Goal: Information Seeking & Learning: Learn about a topic

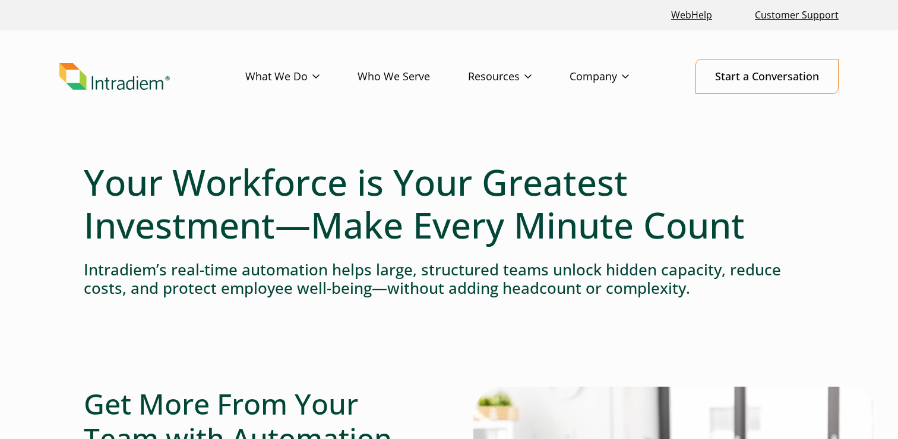
click at [121, 83] on img "Link to homepage of Intradiem" at bounding box center [114, 76] width 111 height 27
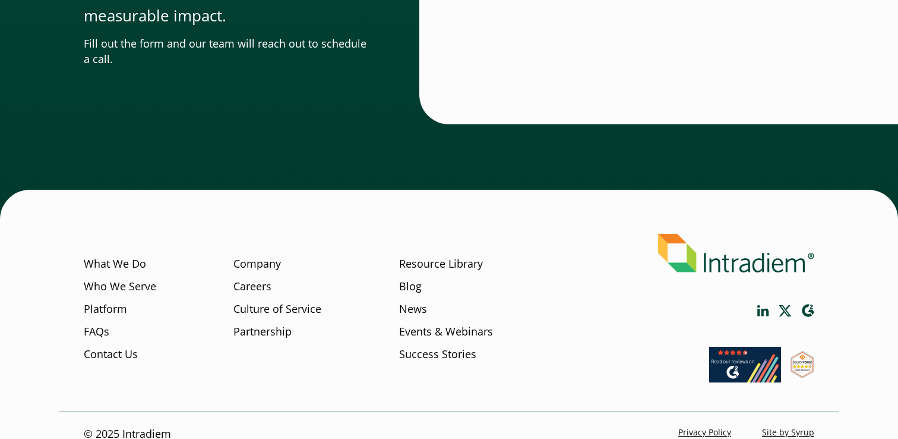
scroll to position [4101, 0]
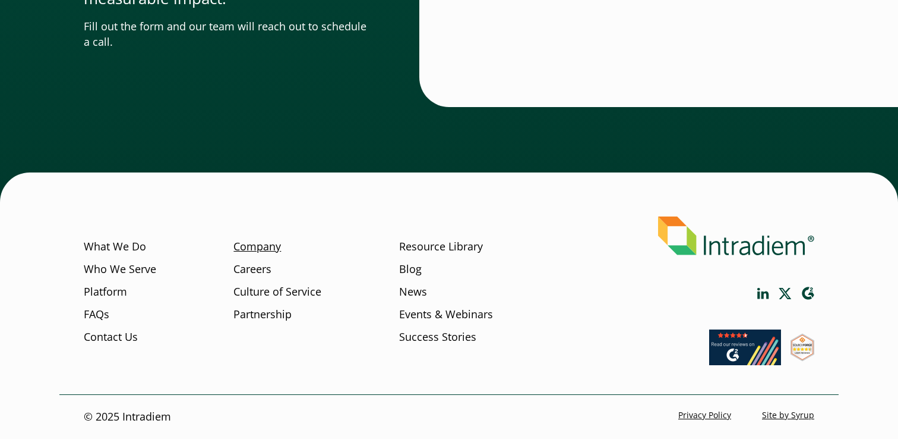
click at [271, 248] on link "Company" at bounding box center [258, 246] width 48 height 15
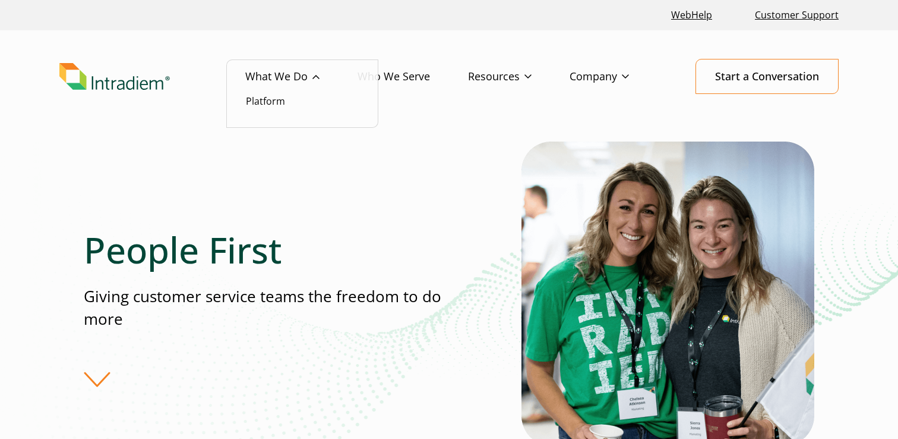
click at [263, 113] on ul "Platform" at bounding box center [302, 93] width 152 height 69
click at [267, 100] on link "Platform" at bounding box center [265, 100] width 39 height 13
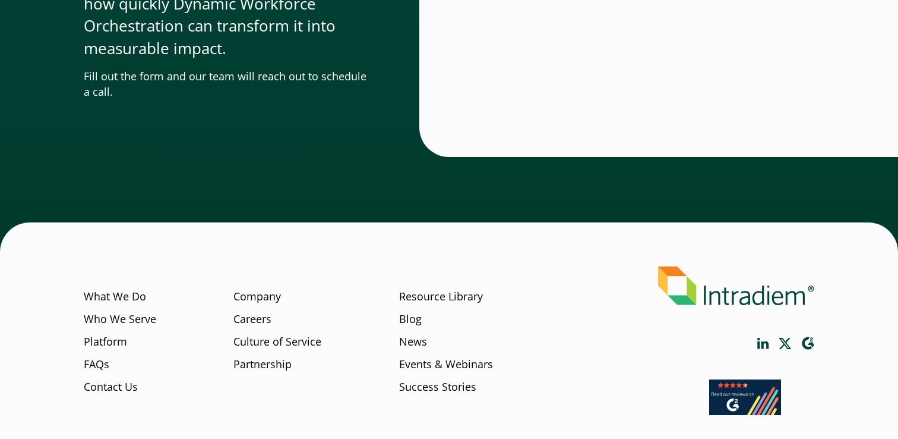
scroll to position [4101, 0]
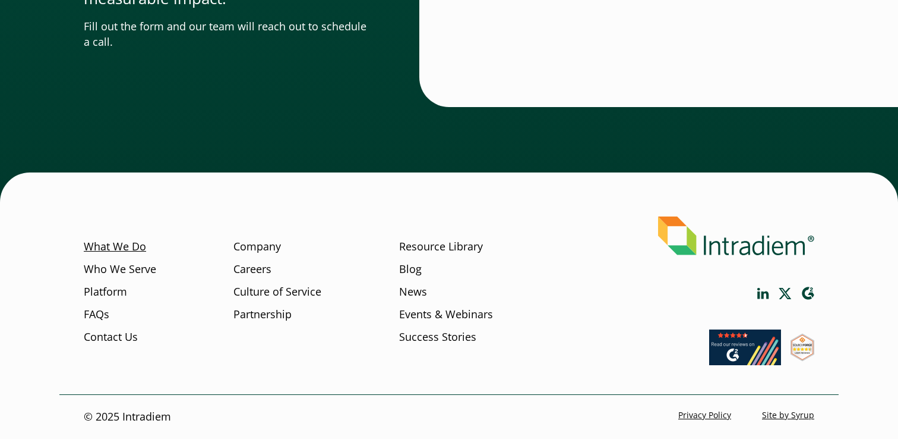
click at [133, 248] on link "What We Do" at bounding box center [115, 246] width 62 height 15
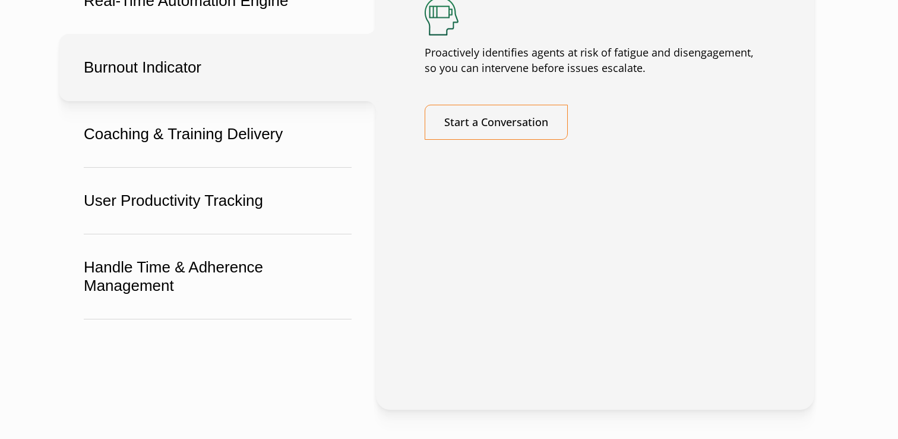
scroll to position [2264, 0]
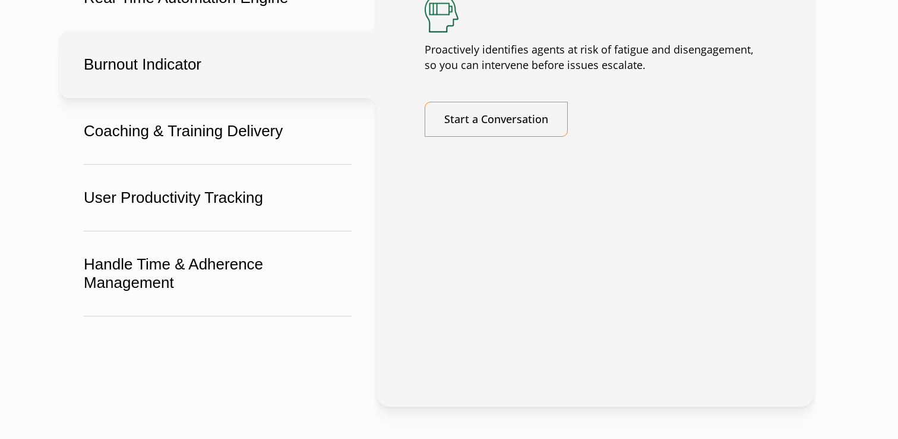
click at [190, 94] on button "Burnout Indicator" at bounding box center [217, 64] width 317 height 67
click at [597, 73] on p "Proactively identifies agents at risk of fatigue and disengagement, so you can …" at bounding box center [595, 57] width 341 height 31
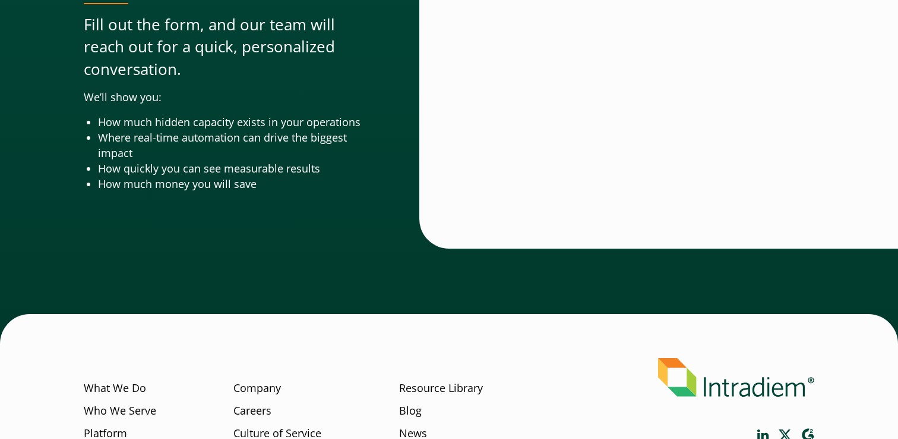
scroll to position [4024, 0]
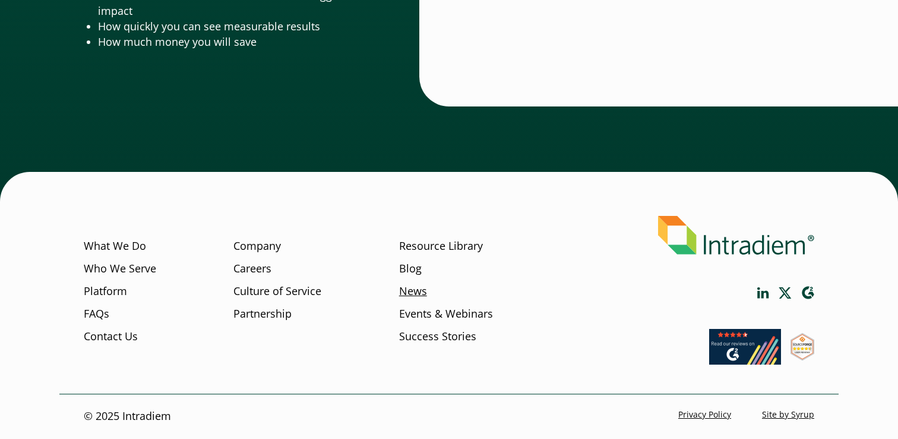
click at [413, 286] on link "News" at bounding box center [413, 290] width 28 height 15
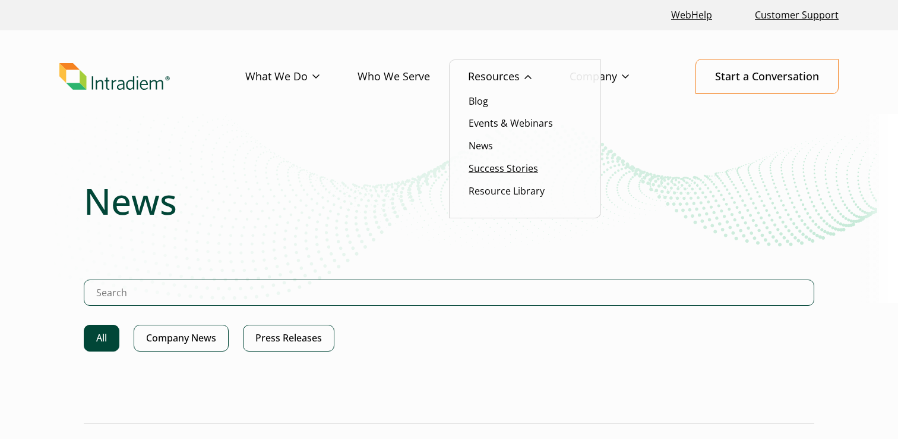
click at [506, 165] on link "Success Stories" at bounding box center [504, 168] width 70 height 13
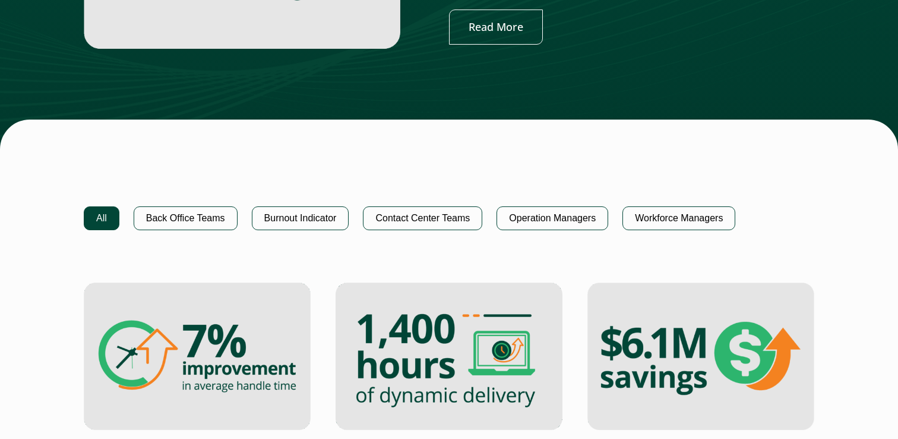
scroll to position [658, 0]
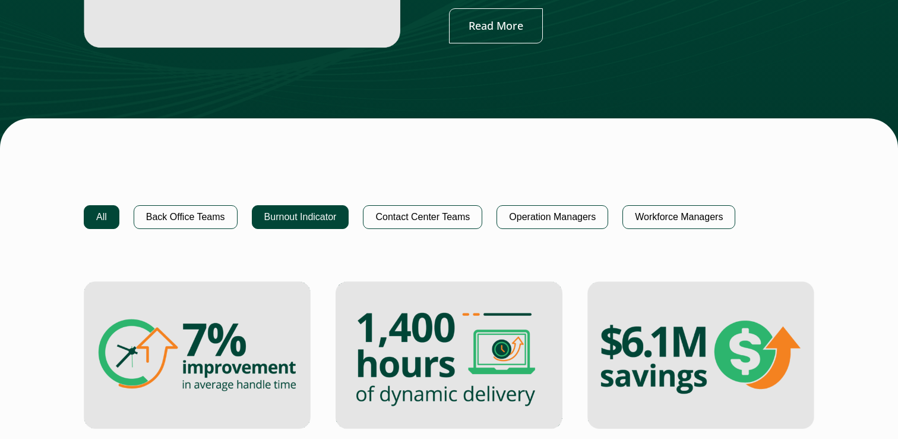
click at [327, 217] on button "Burnout Indicator" at bounding box center [300, 217] width 97 height 24
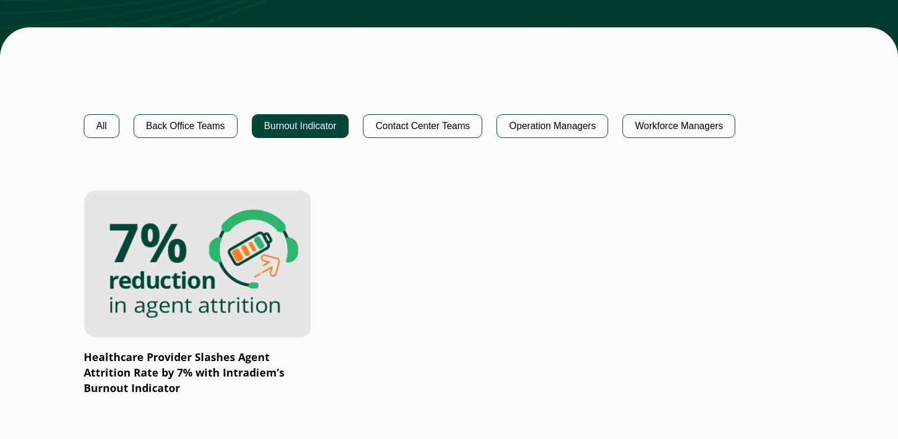
scroll to position [765, 0]
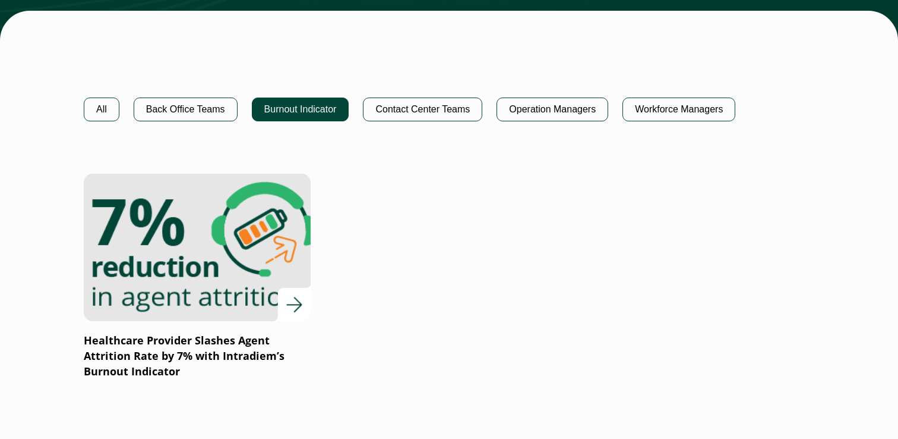
click at [267, 281] on img at bounding box center [197, 247] width 272 height 177
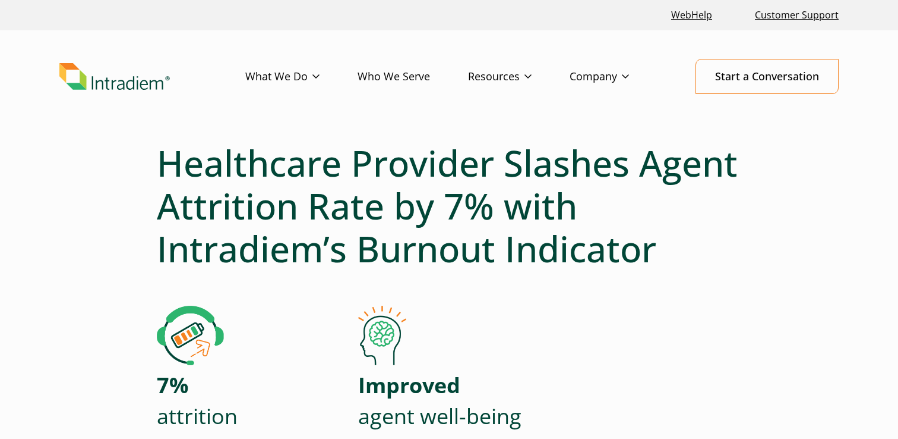
click at [92, 81] on img "Link to homepage of Intradiem" at bounding box center [114, 76] width 111 height 27
